Goal: Check status: Check status

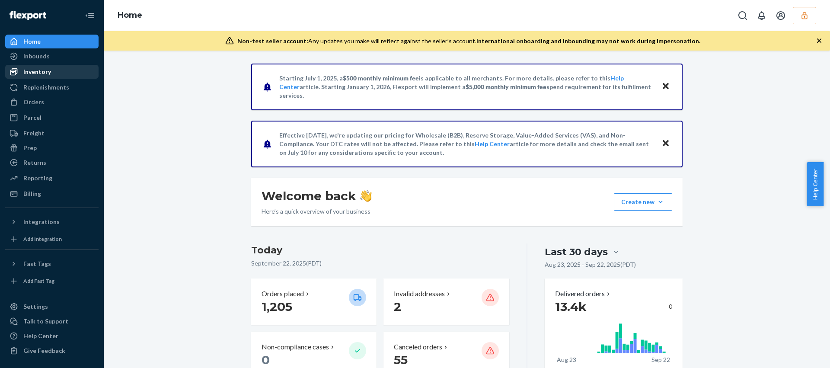
click at [41, 66] on div "Inventory" at bounding box center [52, 72] width 92 height 12
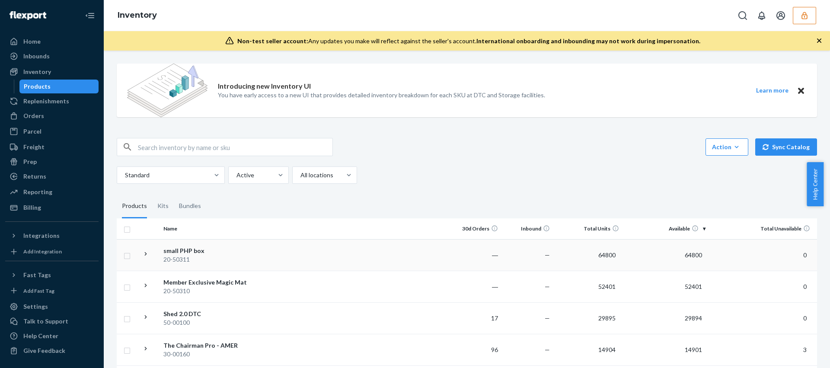
click at [207, 260] on div "20-50311" at bounding box center [209, 259] width 90 height 9
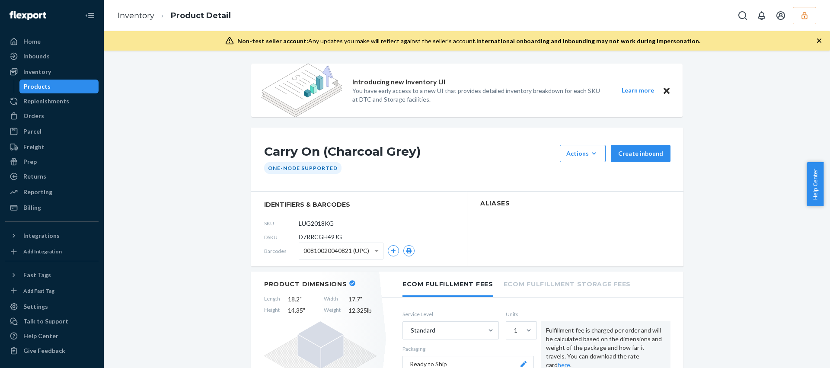
click at [69, 92] on div "Products" at bounding box center [59, 86] width 78 height 12
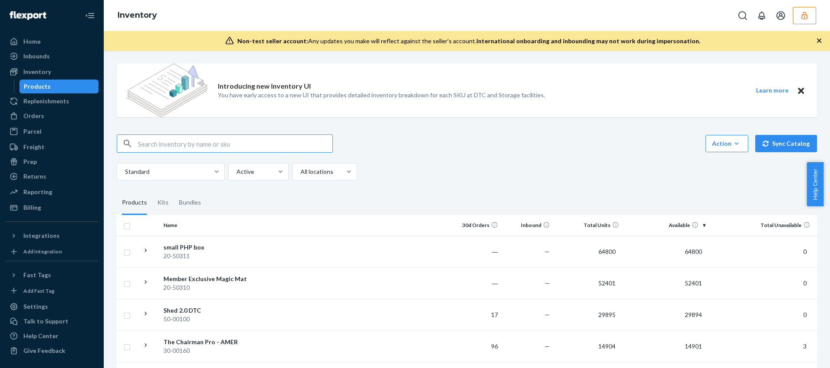
click at [144, 144] on input "text" at bounding box center [235, 143] width 195 height 17
type input "D7RRCGH49JG"
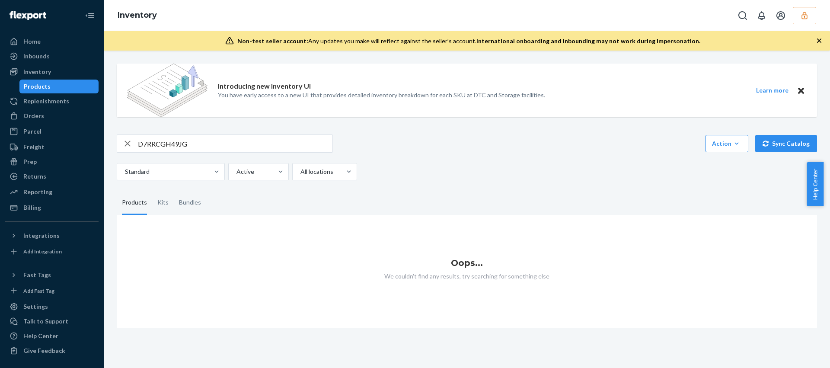
click at [804, 14] on icon "button" at bounding box center [805, 15] width 9 height 9
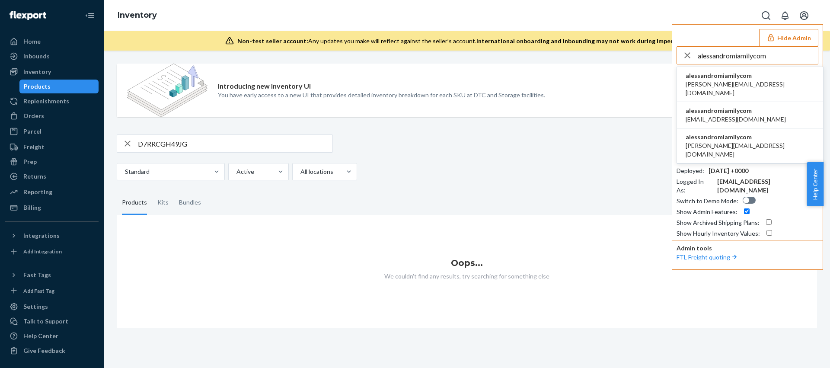
type input "alessandromiamilycom"
click at [729, 75] on span "alessandromiamilycom" at bounding box center [750, 75] width 129 height 9
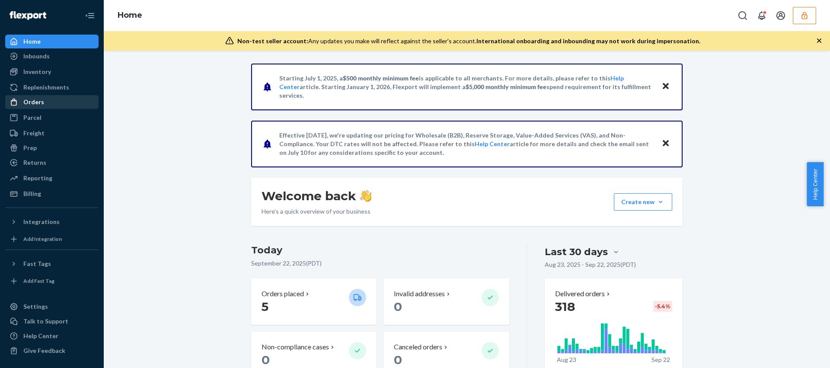
click at [37, 103] on div "Orders" at bounding box center [33, 102] width 21 height 9
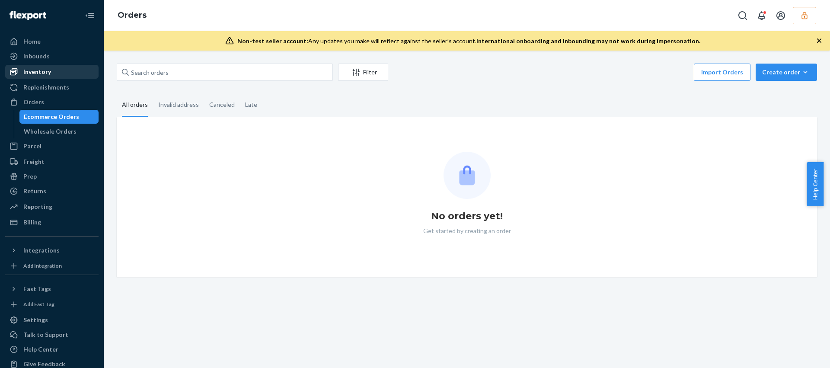
click at [39, 69] on div "Inventory" at bounding box center [37, 71] width 28 height 9
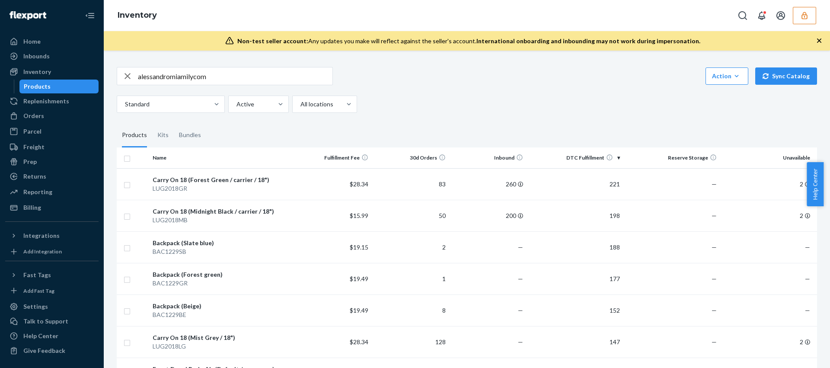
click at [193, 81] on input "alessandromiamilycom" at bounding box center [235, 75] width 195 height 17
paste input "D7RRCGH49JG"
type input "D7RRCGH49JG"
